Goal: Transaction & Acquisition: Purchase product/service

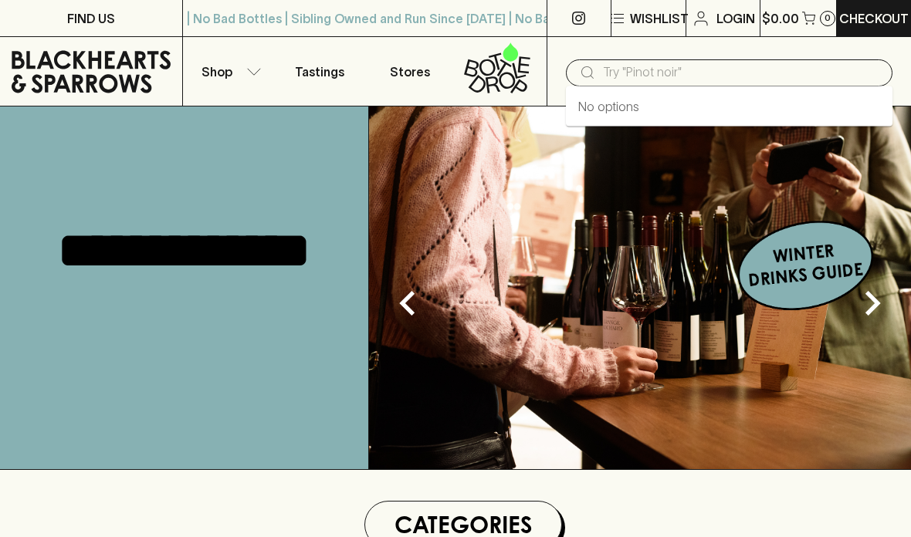
drag, startPoint x: 765, startPoint y: 63, endPoint x: 668, endPoint y: 73, distance: 97.8
click at [765, 63] on input "text" at bounding box center [741, 72] width 277 height 25
click at [668, 73] on input "text" at bounding box center [741, 72] width 277 height 25
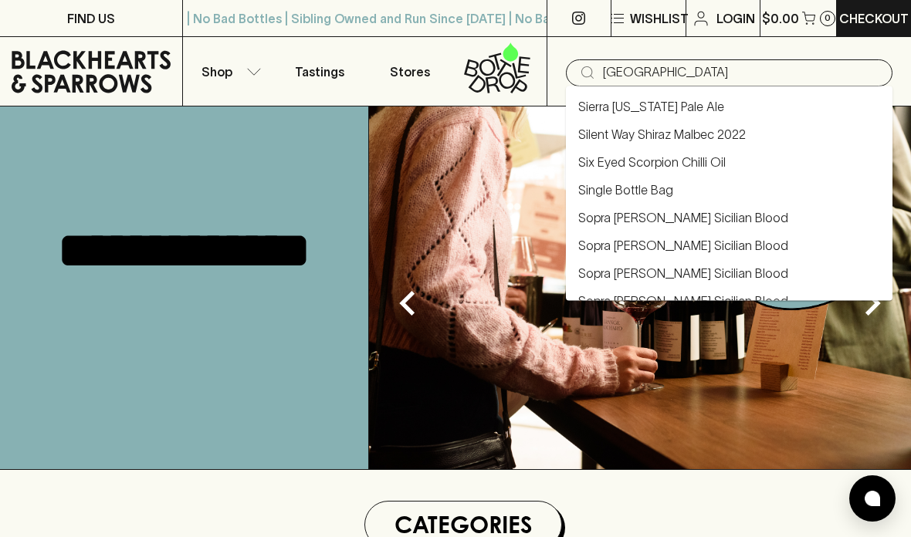
type input "[GEOGRAPHIC_DATA]"
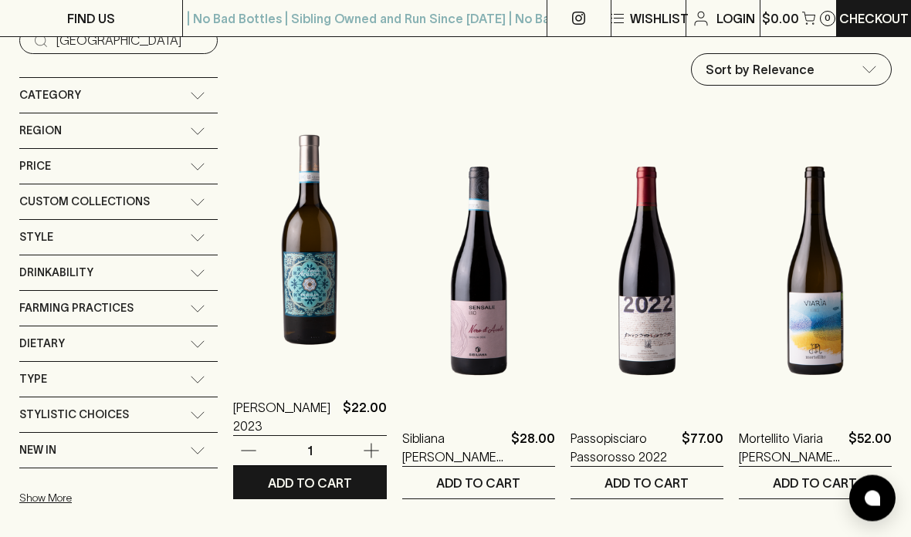
scroll to position [175, 0]
click at [281, 268] on img at bounding box center [309, 240] width 153 height 270
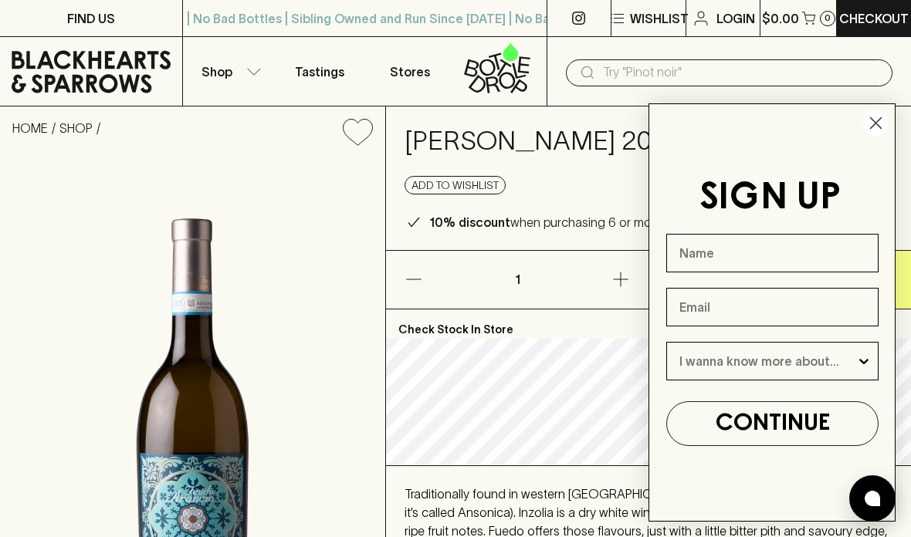
click at [872, 130] on circle "Close dialog" at bounding box center [875, 122] width 25 height 25
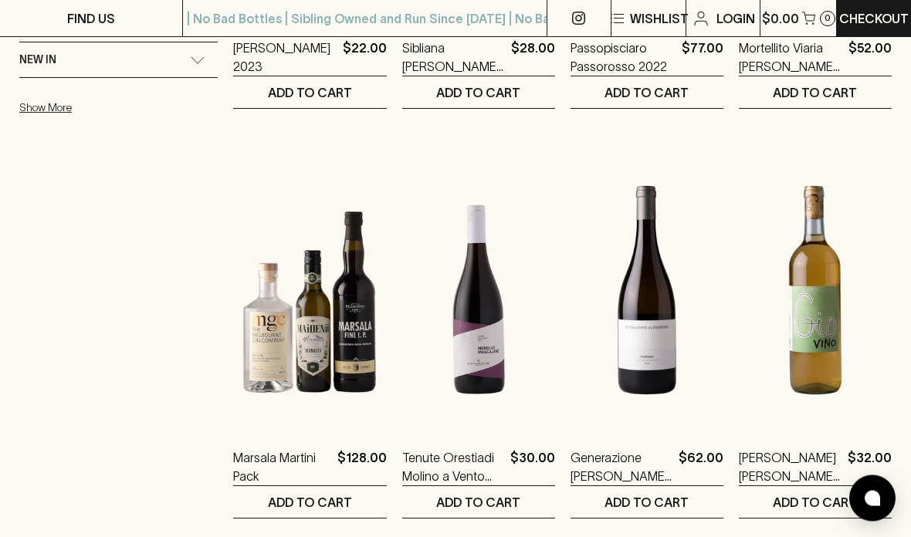
scroll to position [566, 0]
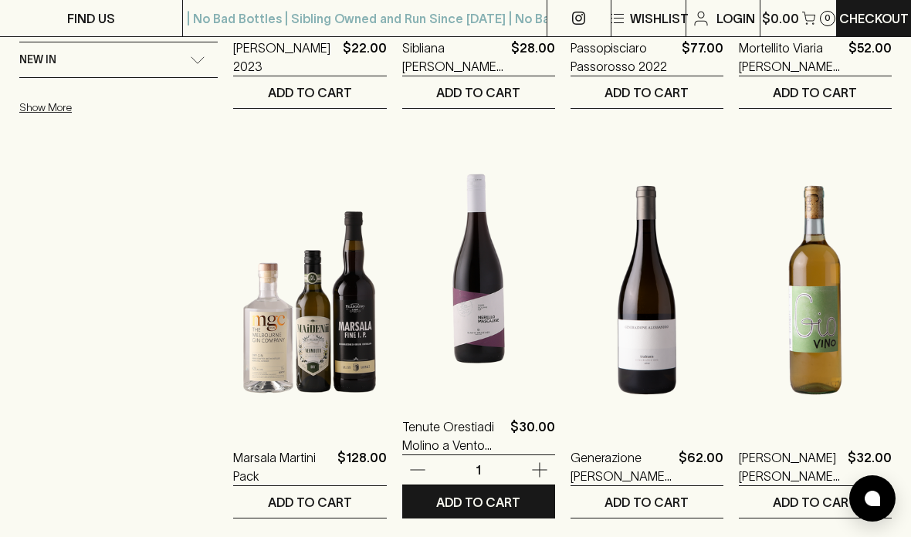
click at [479, 341] on img at bounding box center [478, 259] width 153 height 270
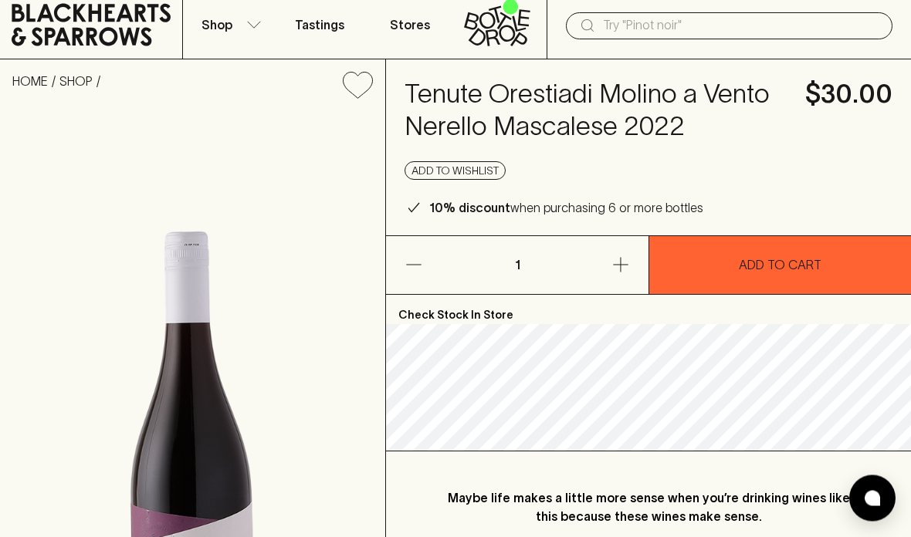
scroll to position [11, 0]
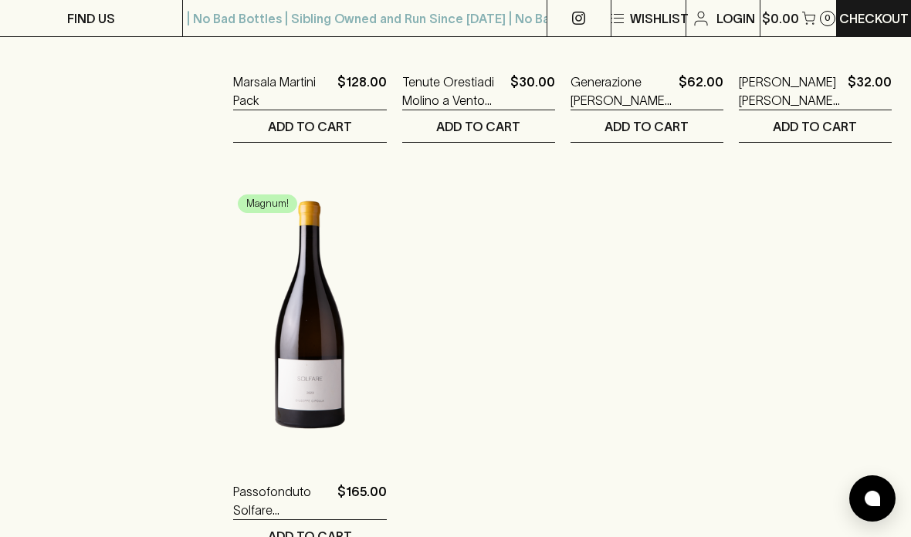
scroll to position [951, 0]
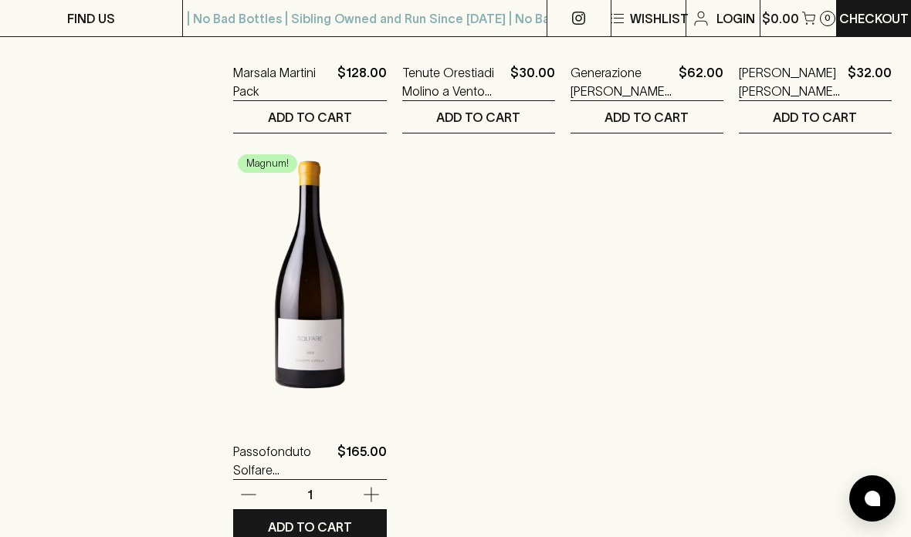
click at [322, 330] on img at bounding box center [309, 284] width 153 height 270
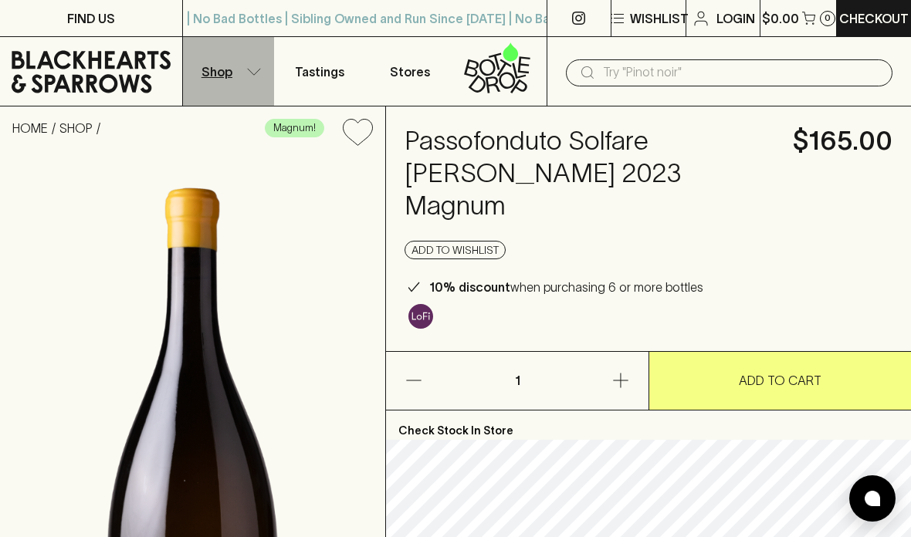
click at [218, 73] on p "Shop" at bounding box center [216, 72] width 31 height 19
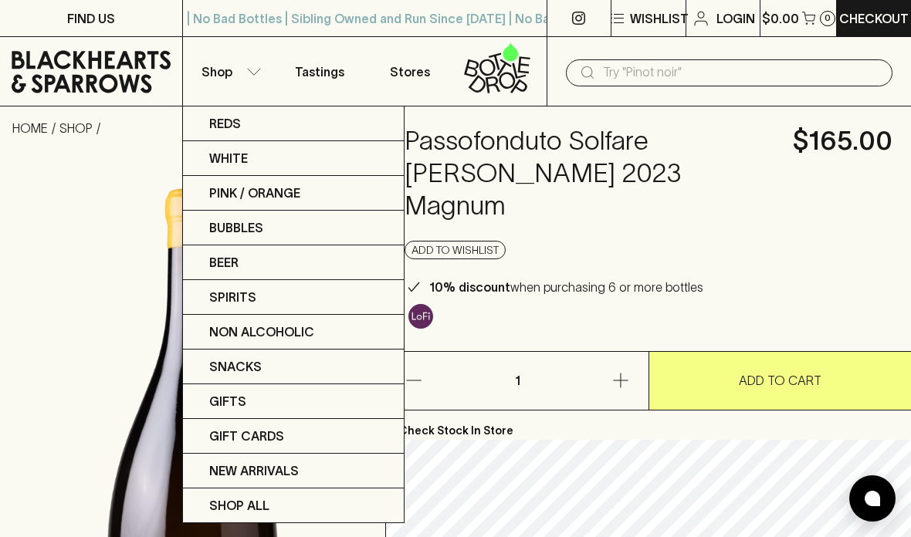
click at [659, 78] on div at bounding box center [455, 268] width 911 height 537
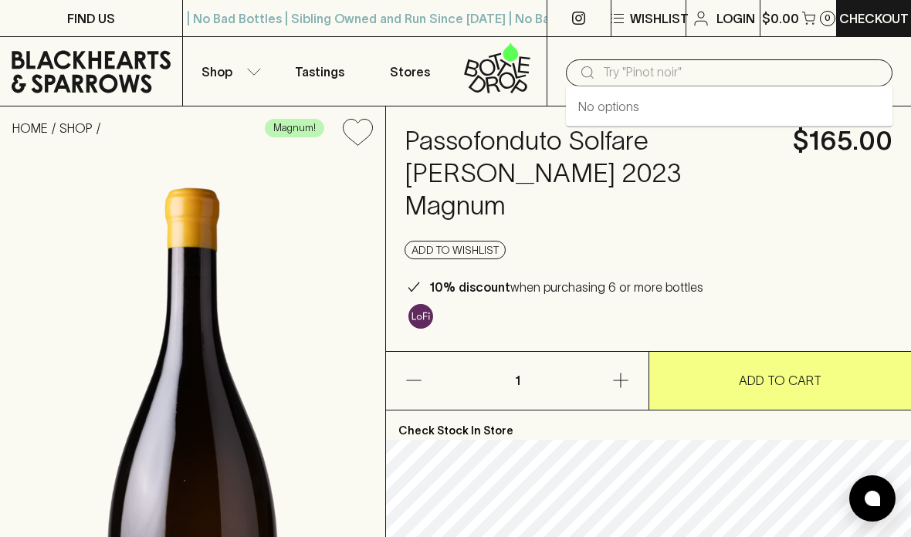
click at [652, 73] on input "text" at bounding box center [741, 72] width 277 height 25
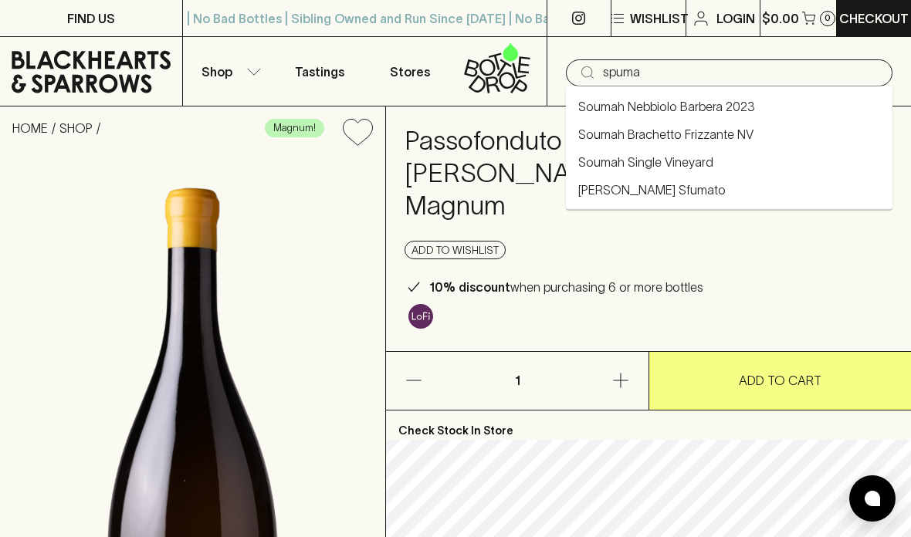
type input "spuma"
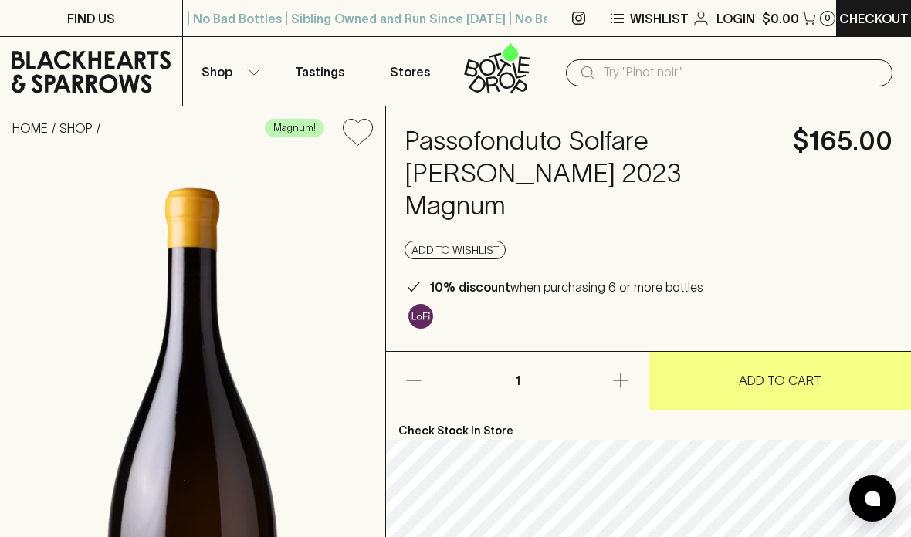
click at [674, 135] on h4 "Passofonduto Solfare [PERSON_NAME] 2023 Magnum" at bounding box center [590, 173] width 370 height 97
click at [662, 74] on input "text" at bounding box center [741, 72] width 277 height 25
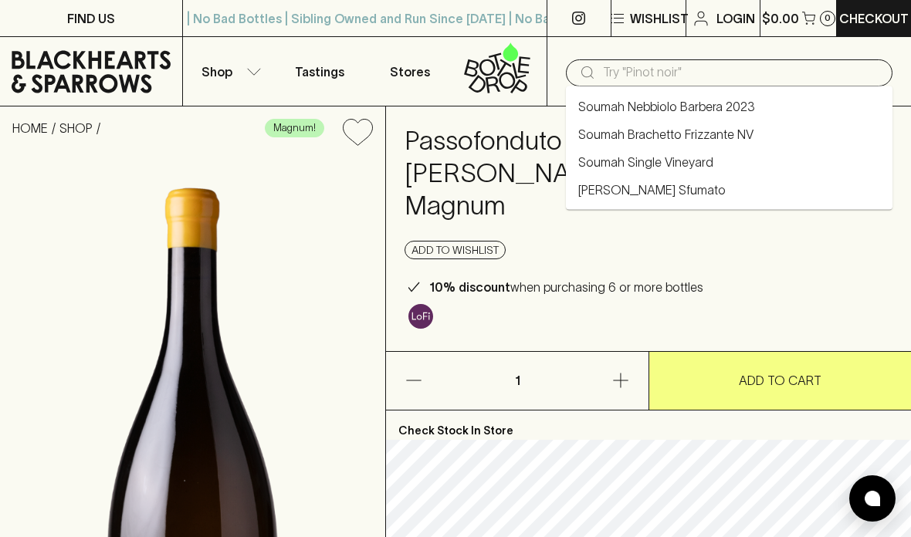
click at [713, 126] on link "Soumah Brachetto Frizzante NV" at bounding box center [665, 134] width 175 height 19
type input "Soumah Brachetto Frizzante NV"
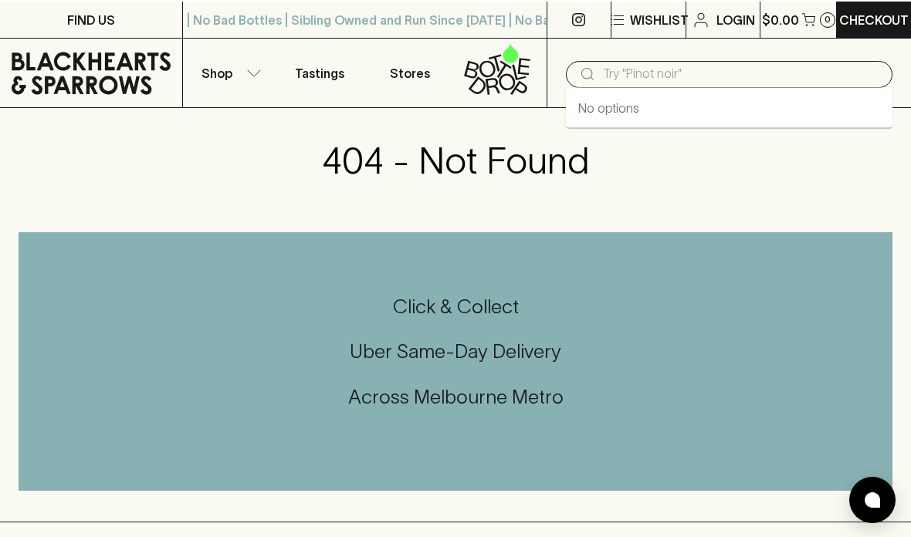
click at [642, 76] on input "text" at bounding box center [741, 72] width 277 height 25
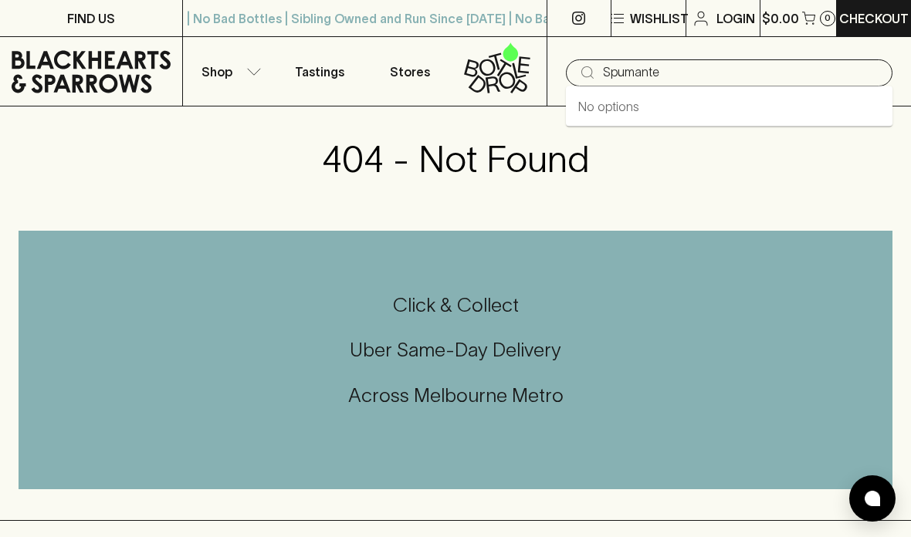
type input "Spumante"
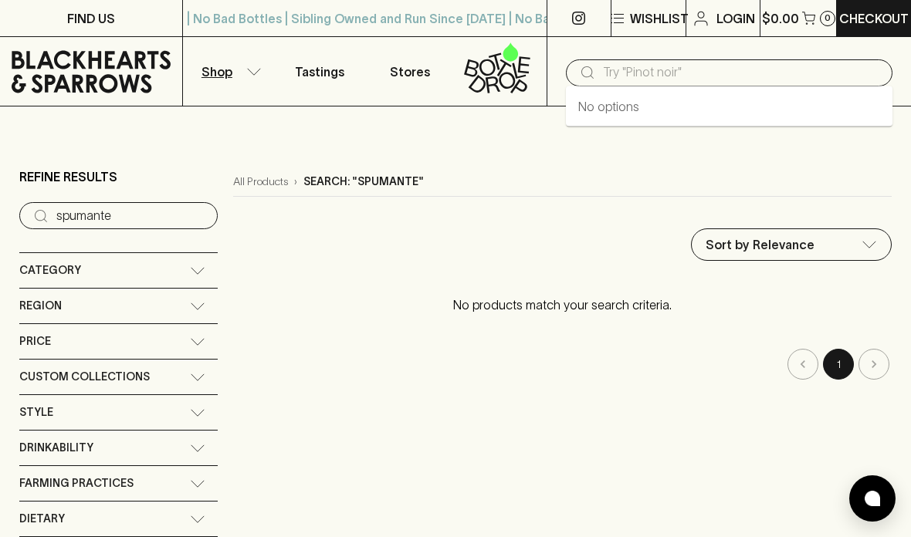
click at [688, 74] on input "text" at bounding box center [741, 72] width 277 height 25
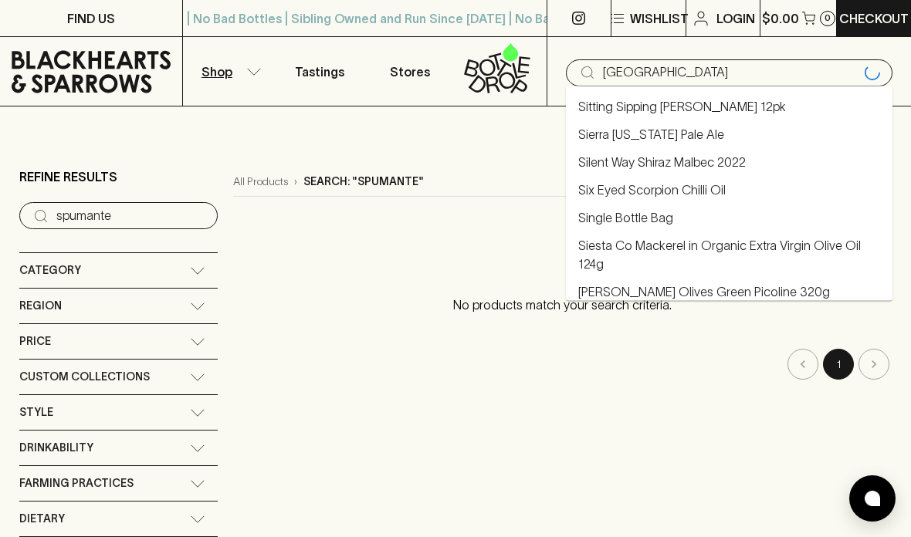
type input "[GEOGRAPHIC_DATA]"
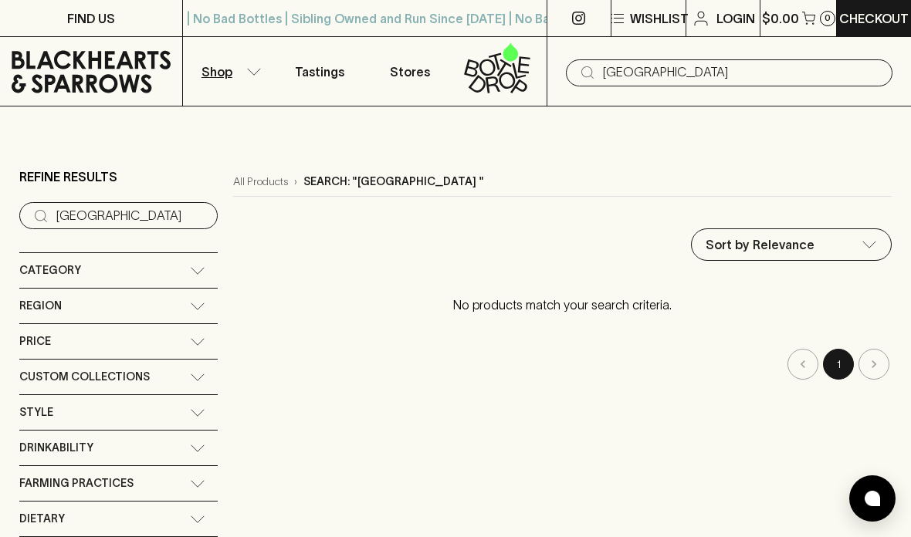
type input "[GEOGRAPHIC_DATA]"
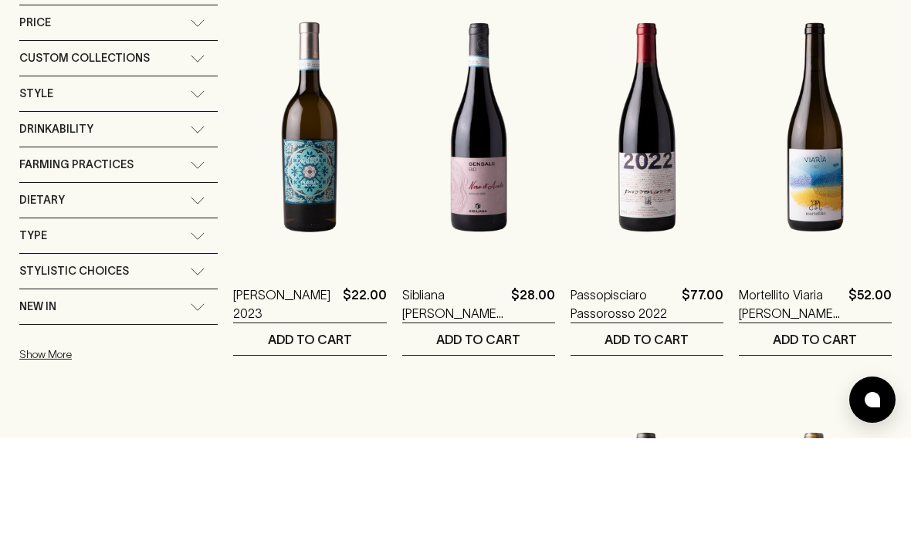
scroll to position [222, 0]
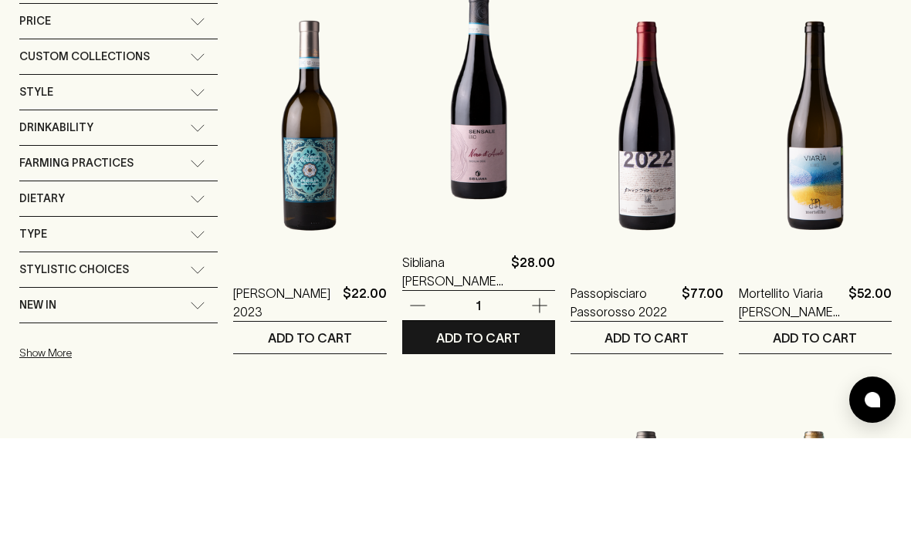
click at [476, 159] on img at bounding box center [478, 194] width 153 height 270
